Goal: Information Seeking & Learning: Learn about a topic

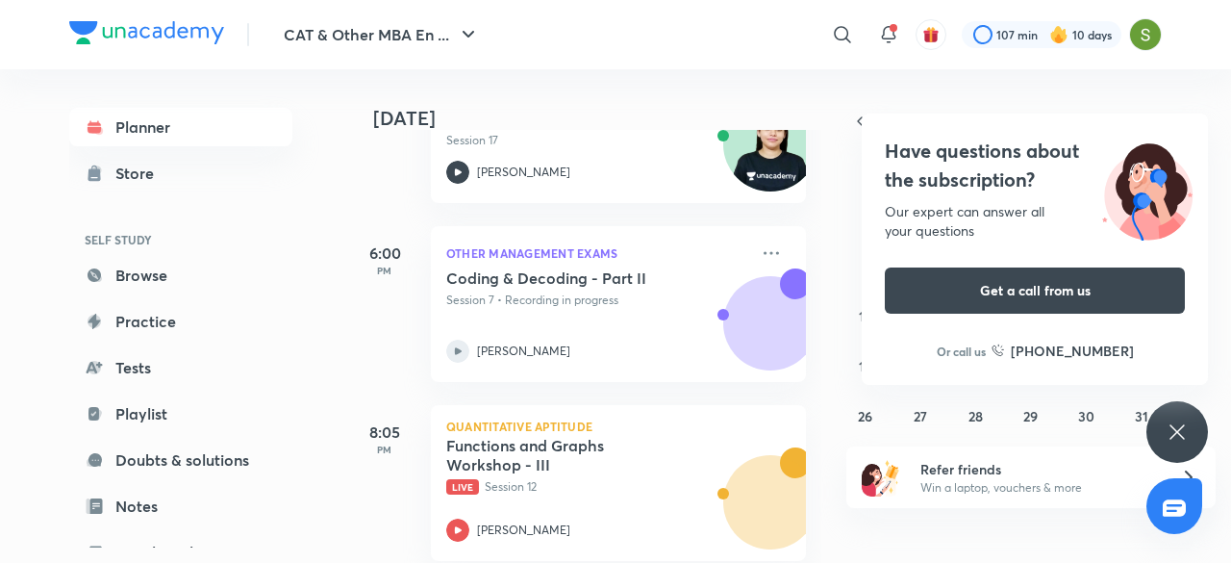
scroll to position [639, 0]
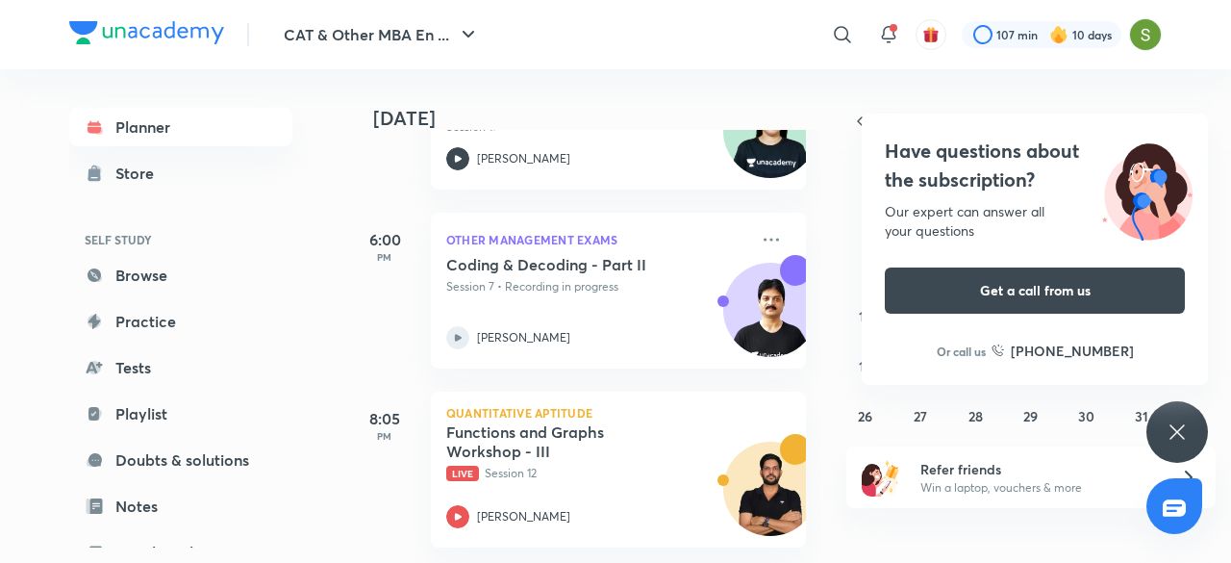
click at [1189, 427] on div "Have questions about the subscription? Our expert can answer all your questions…" at bounding box center [1178, 432] width 62 height 62
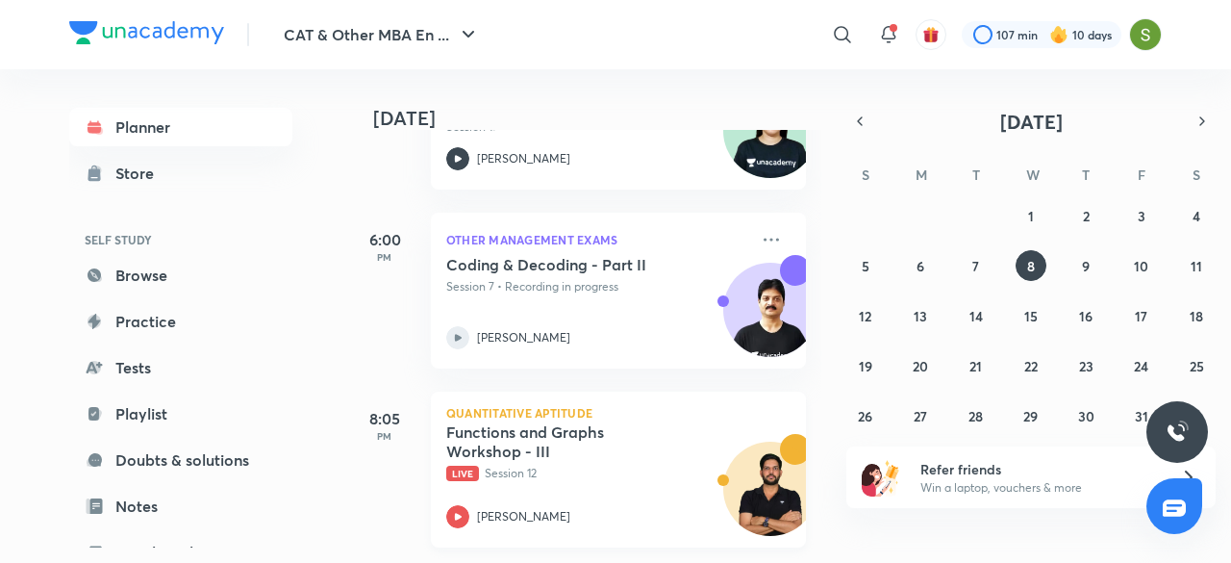
click at [619, 445] on h5 "Functions and Graphs Workshop - III" at bounding box center [566, 441] width 240 height 38
click at [885, 25] on icon at bounding box center [888, 34] width 23 height 23
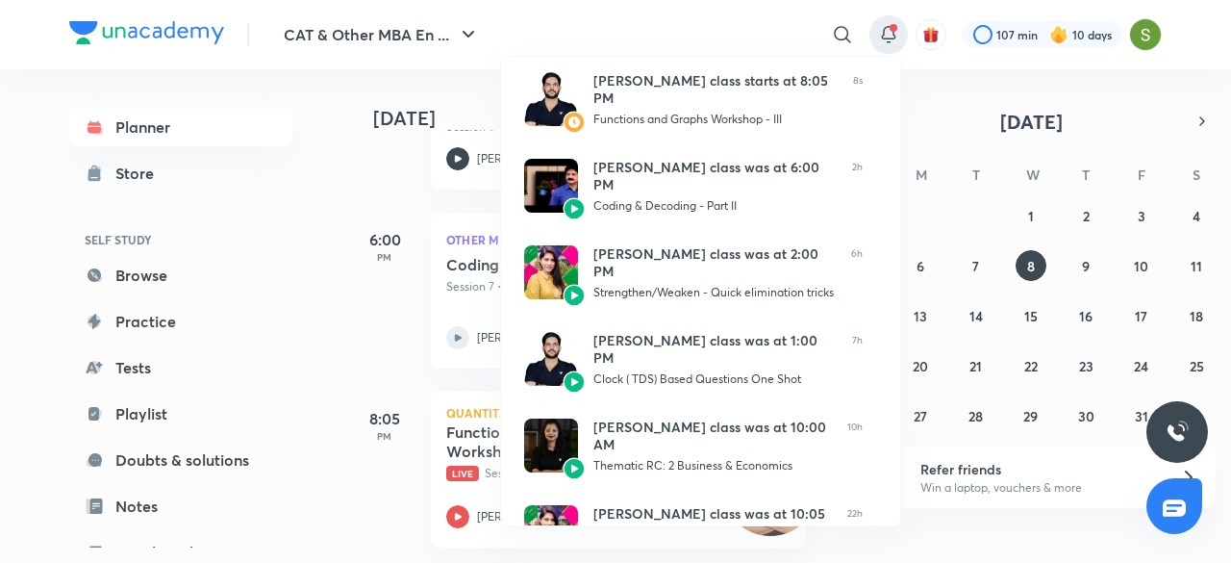
click at [348, 311] on div at bounding box center [615, 281] width 1231 height 563
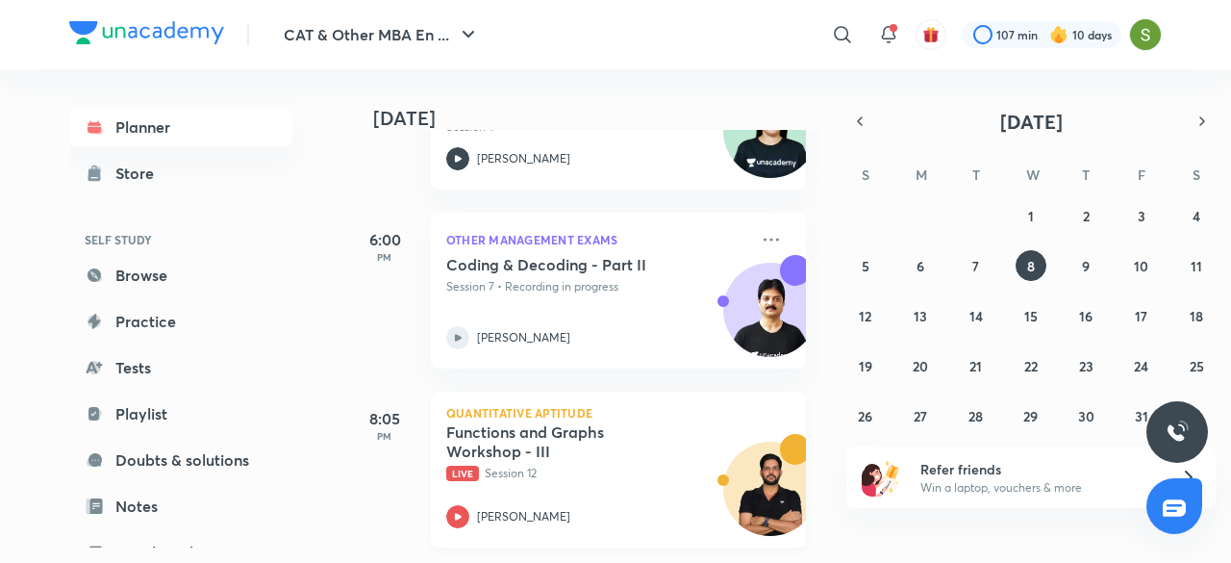
click at [518, 465] on p "Live Session 12" at bounding box center [597, 473] width 302 height 17
click at [622, 488] on div "Functions and Graphs Workshop - III Live Session 12 [PERSON_NAME]" at bounding box center [597, 475] width 302 height 106
